Goal: Browse casually

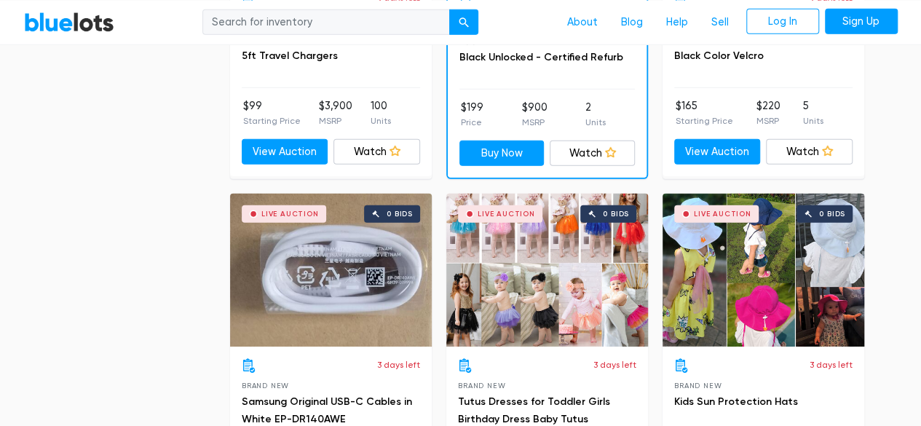
scroll to position [1819, 0]
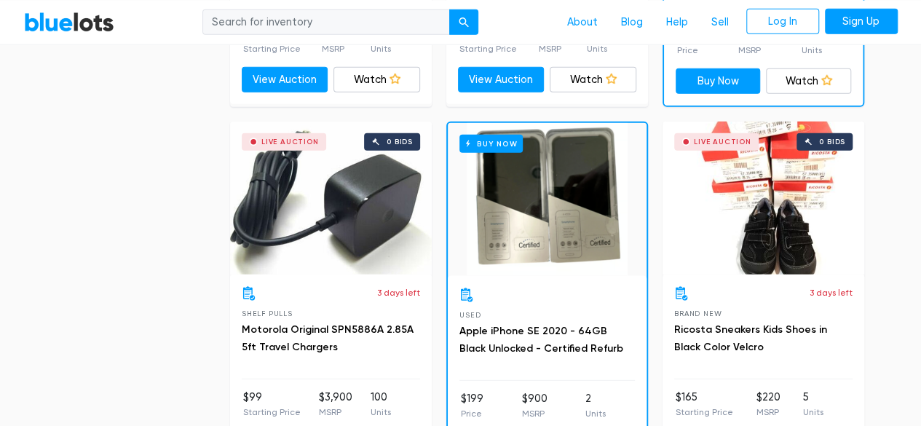
click at [84, 23] on link "BlueLots" at bounding box center [69, 21] width 90 height 21
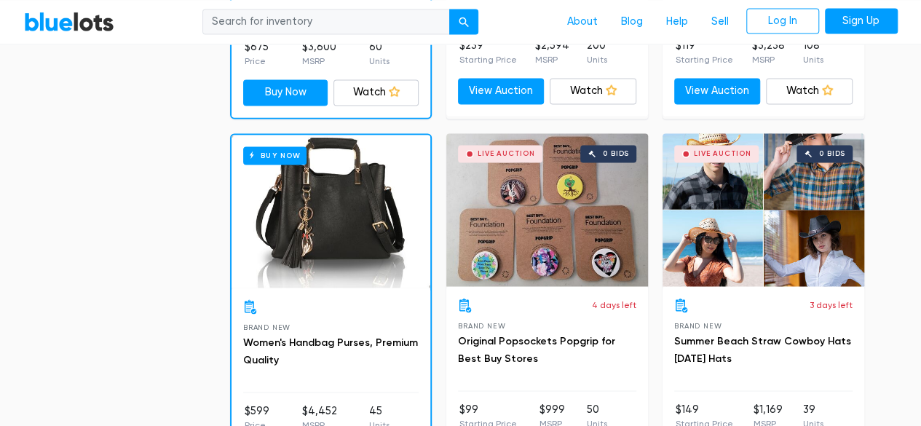
scroll to position [1164, 0]
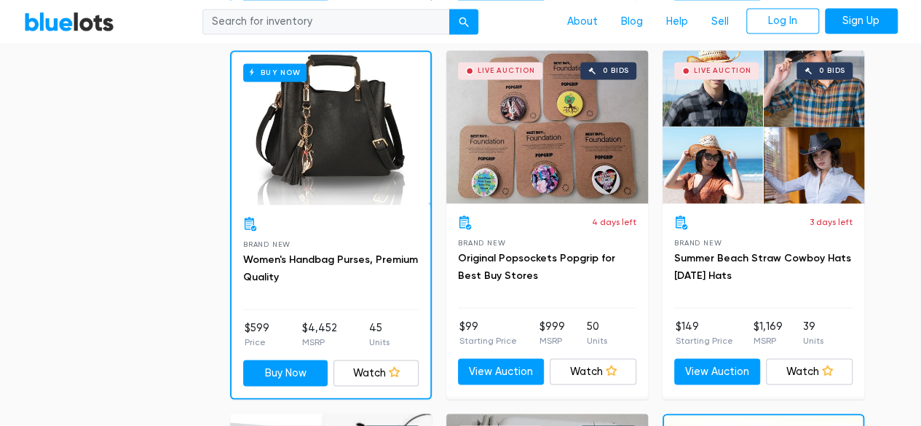
click at [71, 23] on link "BlueLots" at bounding box center [69, 21] width 90 height 21
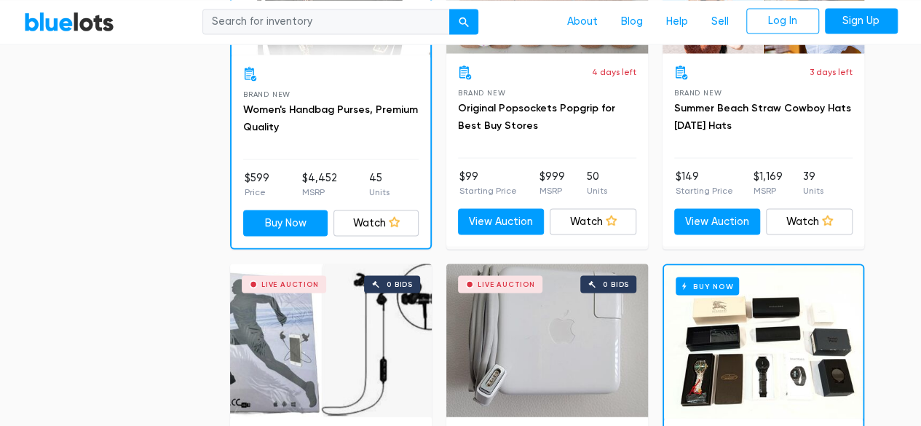
scroll to position [1383, 0]
